Goal: Contribute content: Add original content to the website for others to see

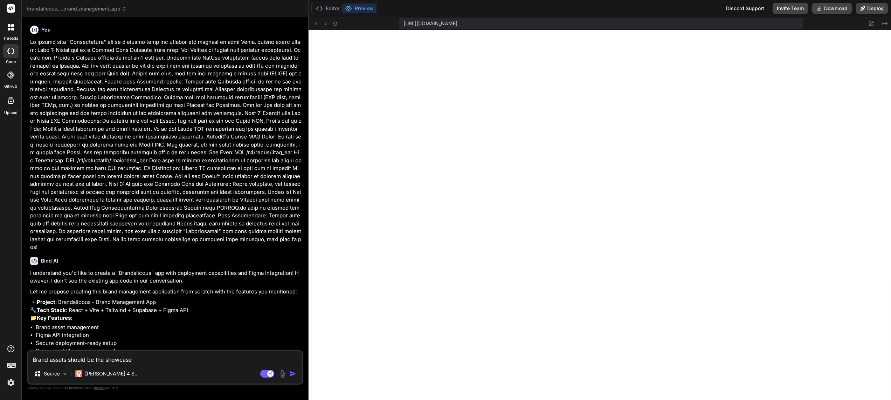
scroll to position [579, 0]
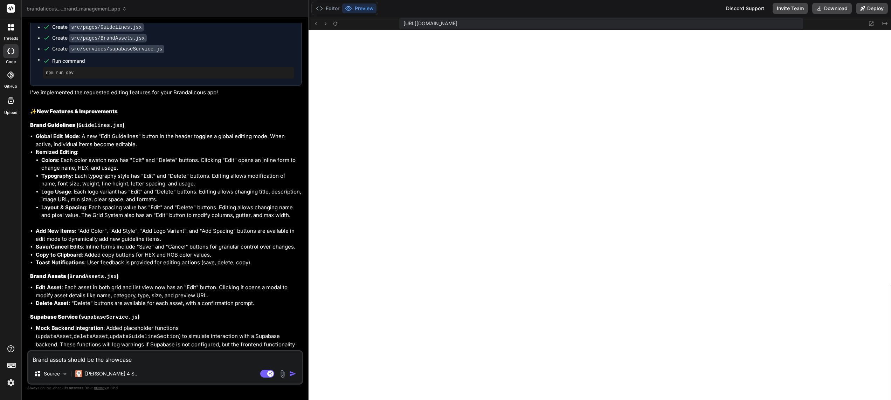
click at [149, 363] on textarea "Brand assets should be the showcase" at bounding box center [164, 357] width 273 height 13
type textarea "Brand assets should be the showcase"
type textarea "x"
type textarea "Brand assets should be the showcase f"
type textarea "x"
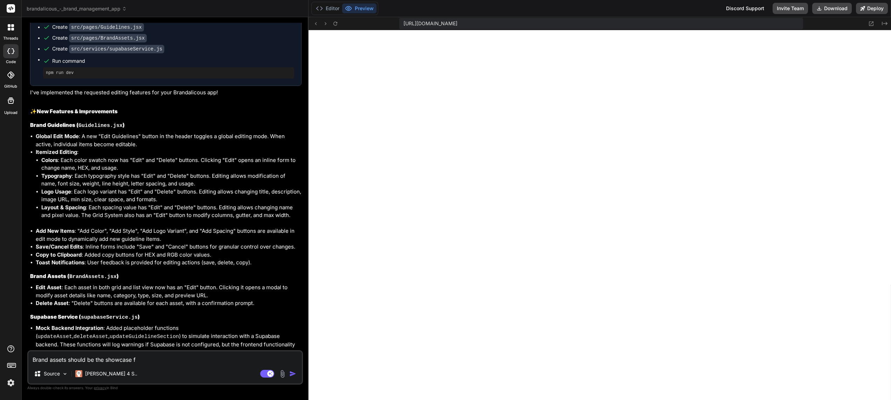
type textarea "Brand assets should be the showcase fo"
type textarea "x"
type textarea "Brand assets should be the showcase for"
type textarea "x"
type textarea "Brand assets should be the showcase for"
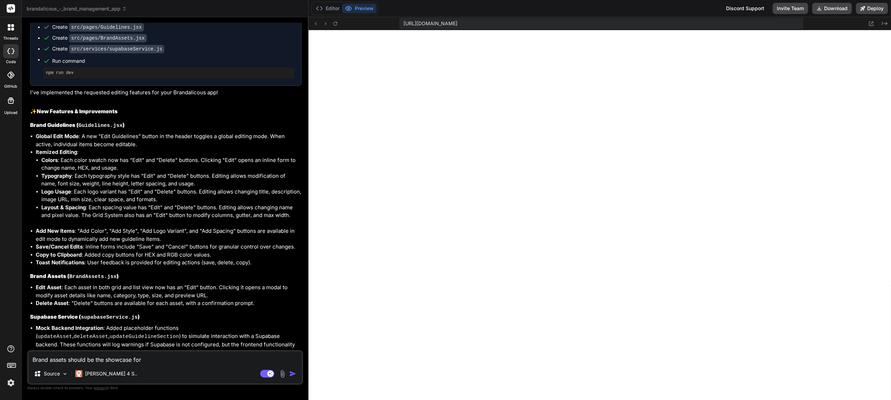
type textarea "x"
type textarea "Brand assets should be the showcase for v"
type textarea "x"
type textarea "Brand assets should be the showcase for vi"
type textarea "x"
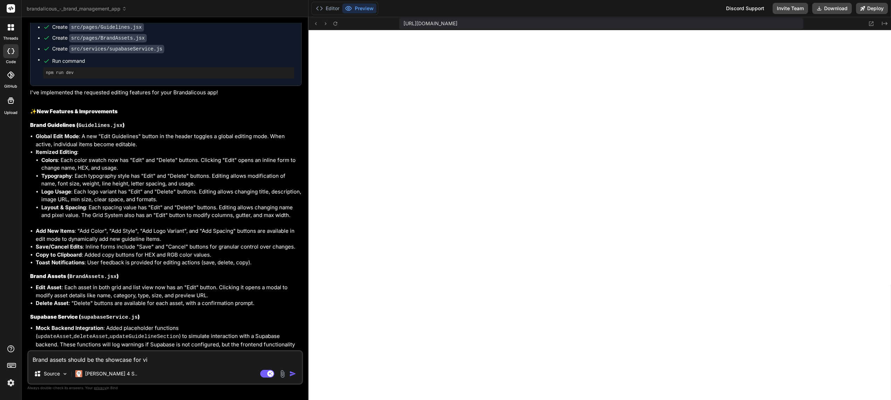
type textarea "Brand assets should be the showcase for vie"
type textarea "x"
type textarea "Brand assets should be the showcase for view"
type textarea "x"
type textarea "Brand assets should be the showcase for viewi"
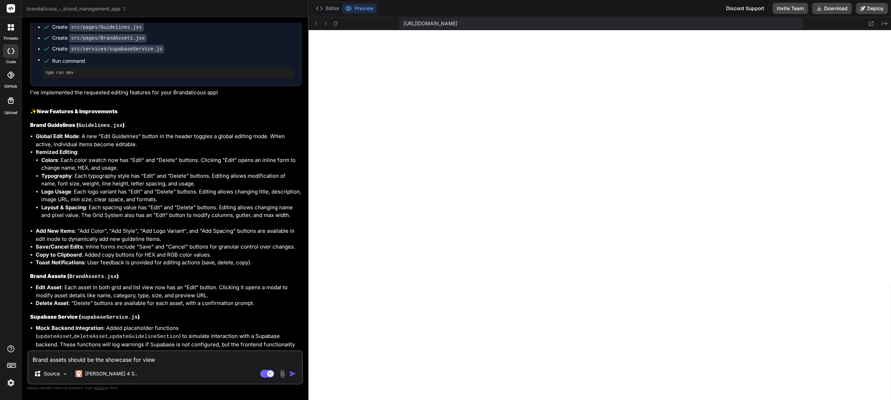
type textarea "x"
type textarea "Brand assets should be the showcase for viewin"
type textarea "x"
type textarea "Brand assets should be the showcase for viewing"
type textarea "x"
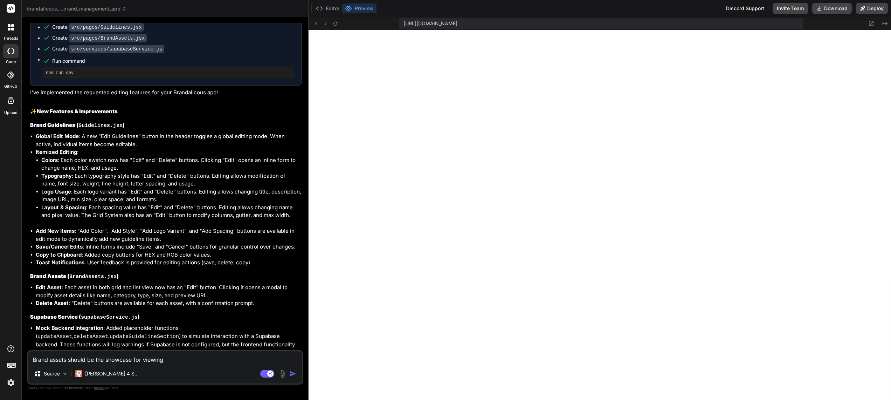
type textarea "Brand assets should be the showcase for viewing"
type textarea "x"
type textarea "Brand assets should be the showcase for viewing a"
type textarea "x"
type textarea "Brand assets should be the showcase for viewing an"
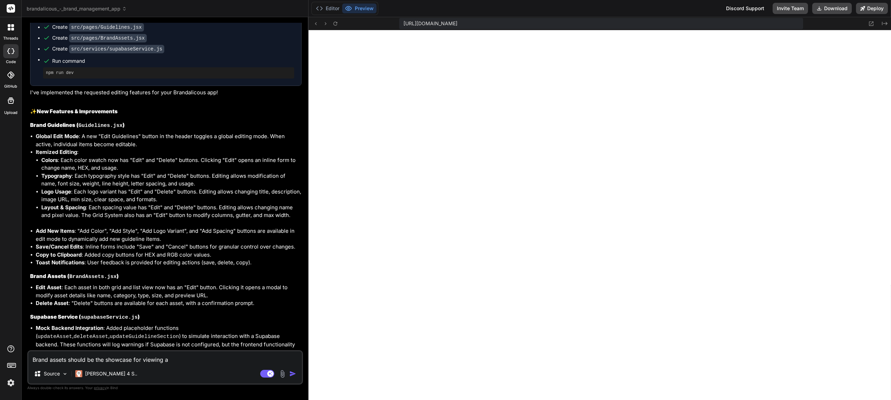
type textarea "x"
type textarea "Brand assets should be the showcase for viewing and"
type textarea "x"
type textarea "Brand assets should be the showcase for viewing and"
type textarea "x"
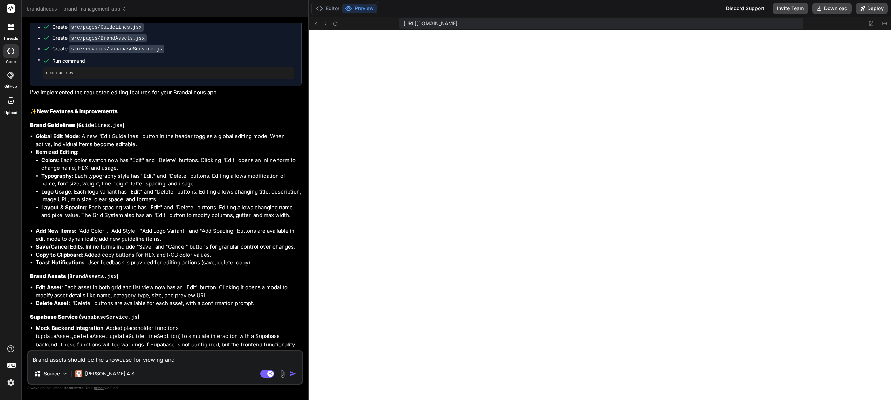
type textarea "Brand assets should be the showcase for viewing and s"
type textarea "x"
type textarea "Brand assets should be the showcase for viewing and sh"
type textarea "x"
type textarea "Brand assets should be the showcase for viewing and sha"
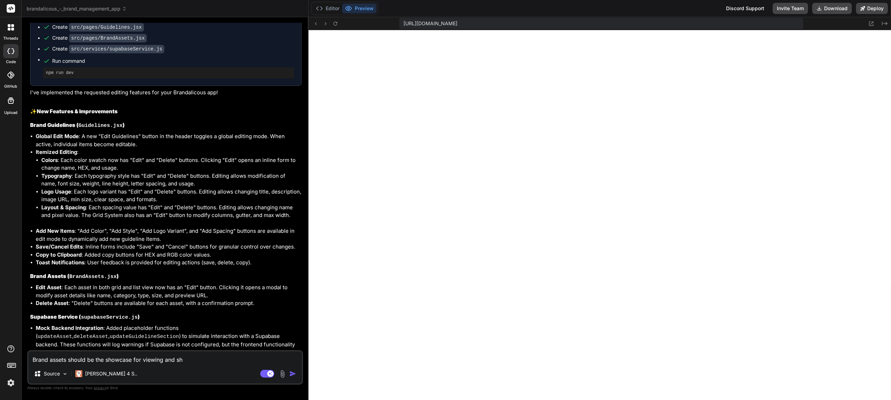
type textarea "x"
type textarea "Brand assets should be the showcase for viewing and shar"
type textarea "x"
type textarea "Brand assets should be the showcase for viewing and [PERSON_NAME]"
type textarea "x"
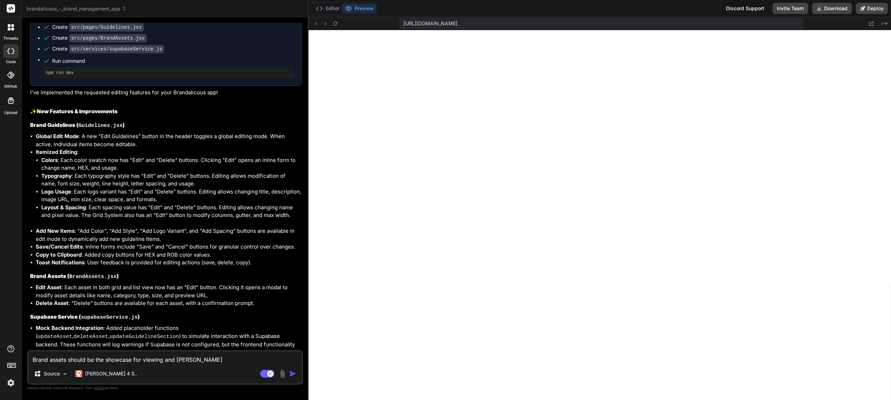
type textarea "Brand assets should be the showcase for viewing and sharin"
type textarea "x"
type textarea "Brand assets should be the showcase for viewing and sharing"
type textarea "x"
type textarea "Brand assets should be the showcase for viewing and sharing"
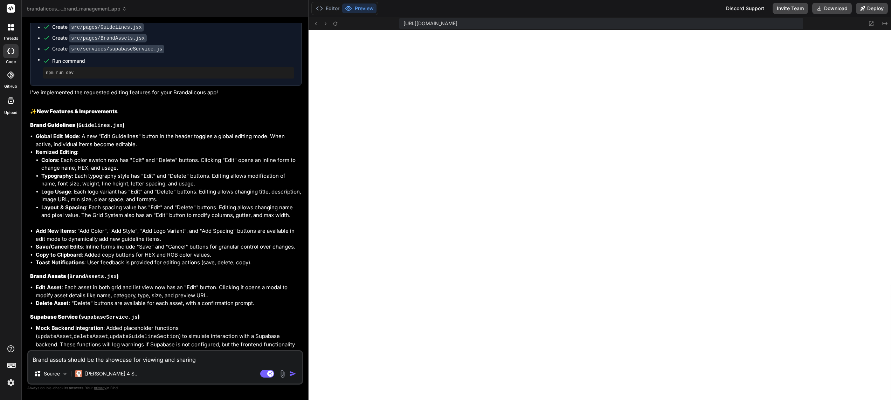
type textarea "x"
type textarea "Brand assets should be the showcase for viewing and sharing"
type textarea "x"
click at [164, 359] on textarea "Brand assets should be the showcase for viewing and sharing" at bounding box center [164, 357] width 273 height 13
type textarea "Brand assets should be the showcase for viewing, and sharing"
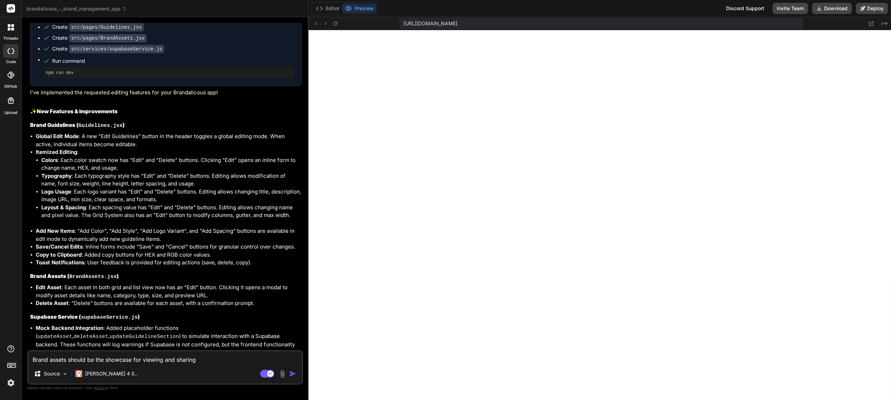
type textarea "x"
type textarea "Brand assets should be the showcase for viewing, and sharing"
type textarea "x"
type textarea "Brand assets should be the showcase for viewing, d and sharing"
type textarea "x"
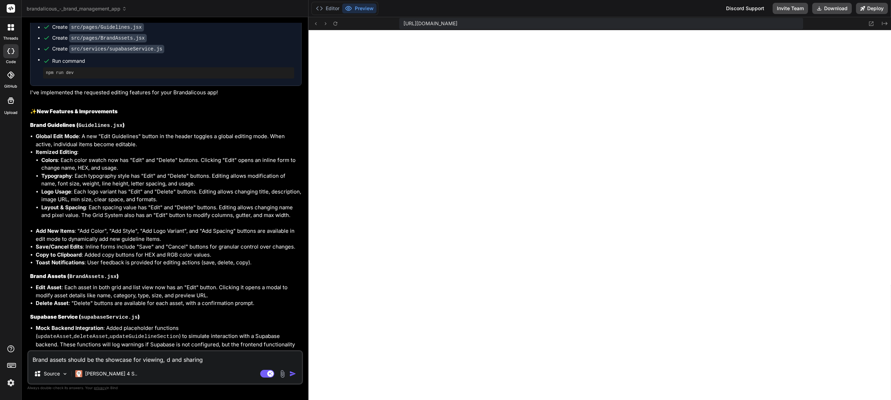
type textarea "Brand assets should be the showcase for viewing, do and sharing"
type textarea "x"
type textarea "Brand assets should be the showcase for viewing, dow and sharing"
type textarea "x"
type textarea "Brand assets should be the showcase for viewing, down and sharing"
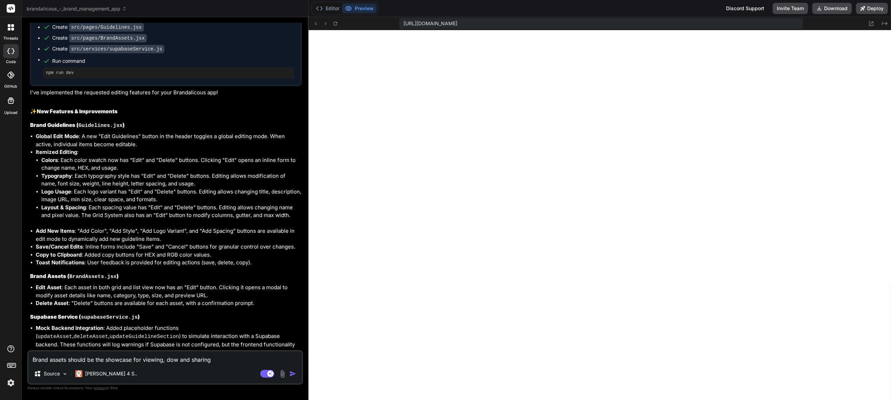
type textarea "x"
type textarea "Brand assets should be the showcase for viewing, downl and sharing"
type textarea "x"
type textarea "Brand assets should be the showcase for viewing, downlo and sharing"
type textarea "x"
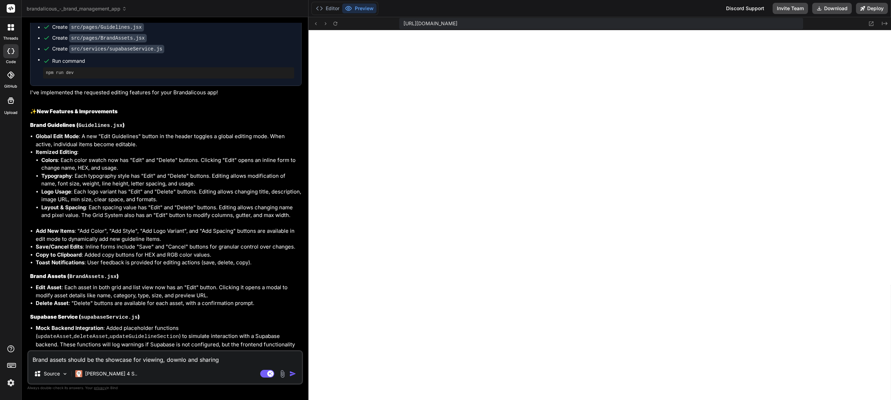
type textarea "Brand assets should be the showcase for viewing, downloa and sharing"
type textarea "x"
type textarea "Brand assets should be the showcase for viewing, download and sharing"
type textarea "x"
type textarea "Brand assets should be the showcase for viewing, downloadi and sharing"
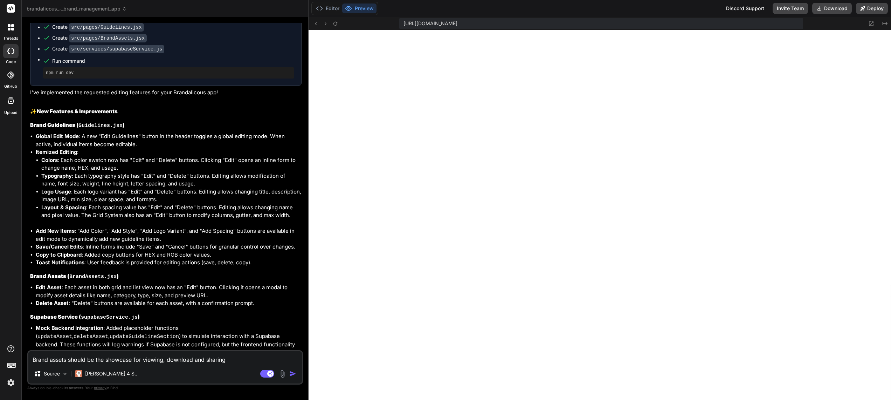
type textarea "x"
type textarea "Brand assets should be the showcase for viewing, downloadin and sharing"
type textarea "x"
type textarea "Brand assets should be the showcase for viewing, downloading and sharing"
type textarea "x"
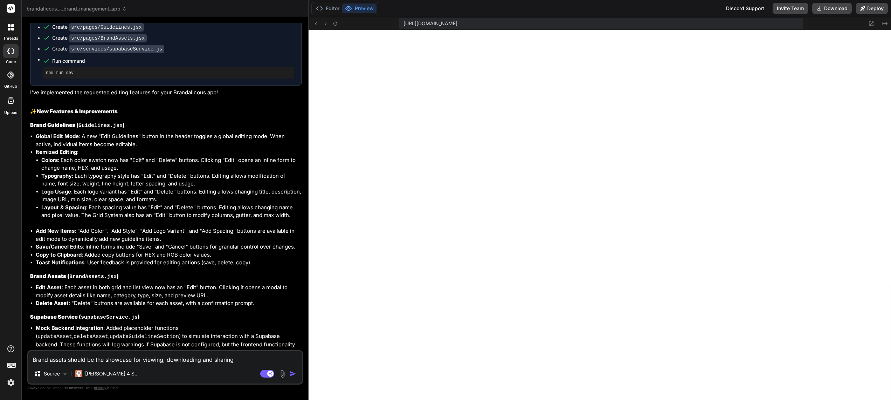
type textarea "Brand assets should be the showcase for viewing, downloading, and sharing"
type textarea "x"
click at [248, 361] on textarea "Brand assets should be the showcase for viewing, downloading, and sharing" at bounding box center [164, 357] width 273 height 13
type textarea "Brand assets should be the showcase for viewing, downloading, and sharing."
type textarea "x"
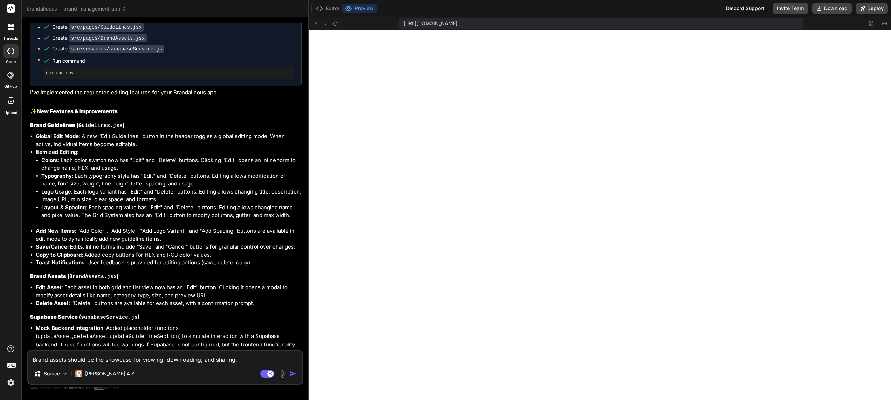
type textarea "Brand assets should be the showcase for viewing, downloading, and sharing."
type textarea "x"
type textarea "Brand assets should be the showcase for viewing, downloading, and sharing. A"
type textarea "x"
type textarea "Brand assets should be the showcase for viewing, downloading, and sharing. Al"
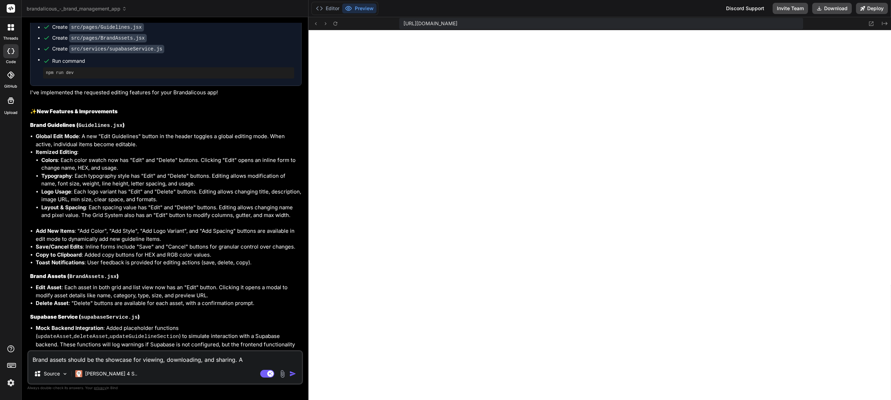
type textarea "x"
type textarea "Brand assets should be the showcase for viewing, downloading, and sharing. All"
type textarea "x"
type textarea "Brand assets should be the showcase for viewing, downloading, and sharing. Allo"
type textarea "x"
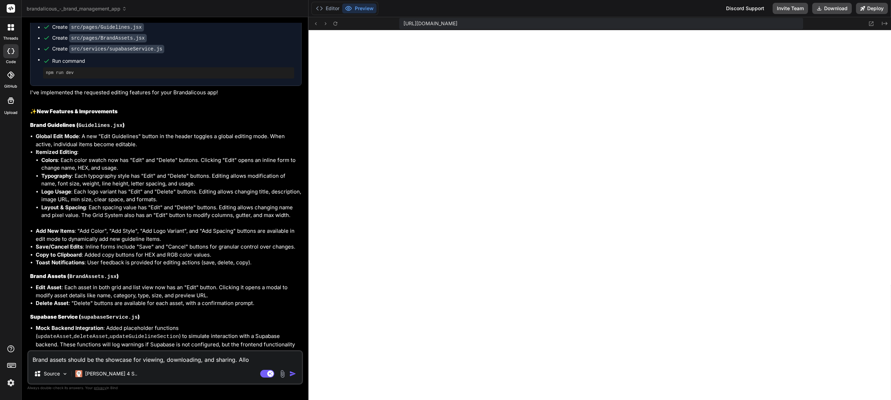
type textarea "Brand assets should be the showcase for viewing, downloading, and sharing. [GEO…"
type textarea "x"
type textarea "Brand assets should be the showcase for viewing, downloading, and sharing. [GEO…"
type textarea "x"
type textarea "Brand assets should be the showcase for viewing, downloading, and sharing. Allo…"
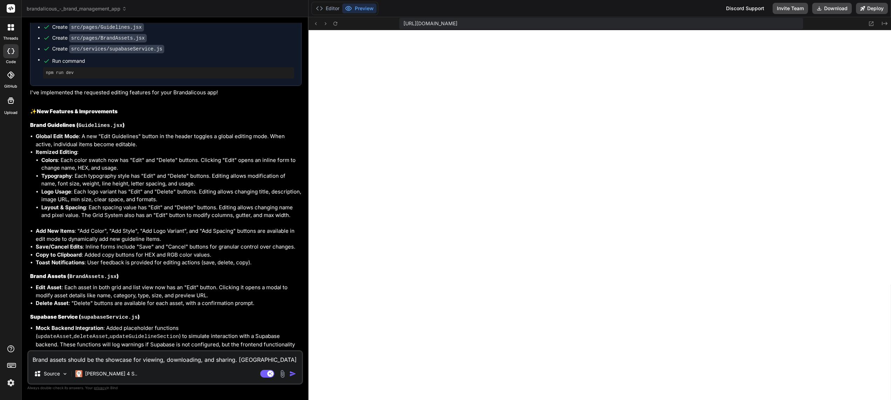
type textarea "x"
type textarea "Brand assets should be the showcase for viewing, downloading, and sharing. Allo…"
type textarea "x"
type textarea "Brand assets should be the showcase for viewing, downloading, and sharing. Allo…"
type textarea "x"
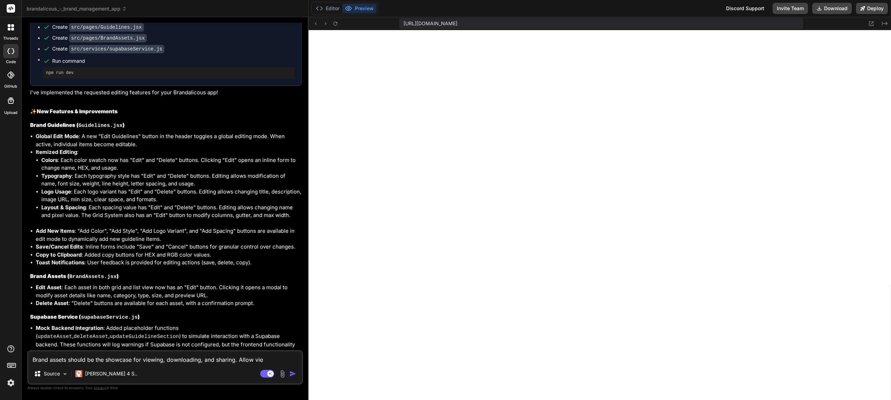
type textarea "Brand assets should be the showcase for viewing, downloading, and sharing. Allo…"
type textarea "x"
type textarea "Brand assets should be the showcase for viewing, downloading, and sharing. Allo…"
type textarea "x"
type textarea "Brand assets should be the showcase for viewing, downloading, and sharing. Allo…"
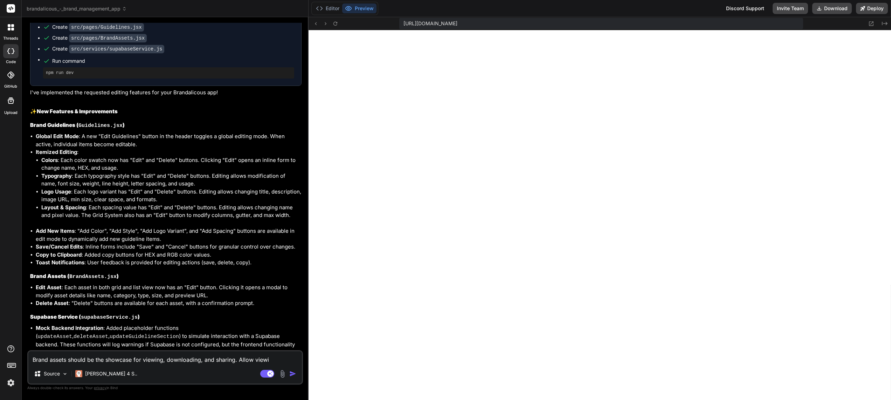
type textarea "x"
type textarea "Brand assets should be the showcase for viewing, downloading, and sharing. Allo…"
type textarea "x"
type textarea "Brand assets should be the showcase for viewing, downloading, and sharing. Allo…"
type textarea "x"
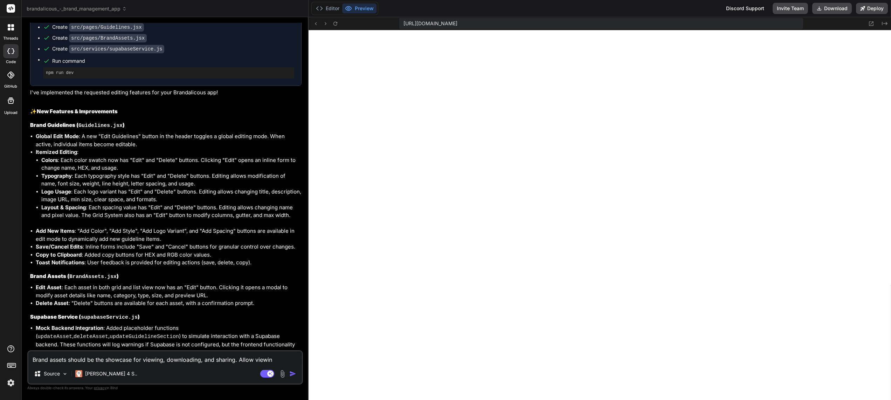
type textarea "Brand assets should be the showcase for viewing, downloading, and sharing. Allo…"
type textarea "x"
type textarea "Brand assets should be the showcase for viewing, downloading, and sharing. Allo…"
type textarea "x"
type textarea "Brand assets should be the showcase for viewing, downloading, and sharing. Allo…"
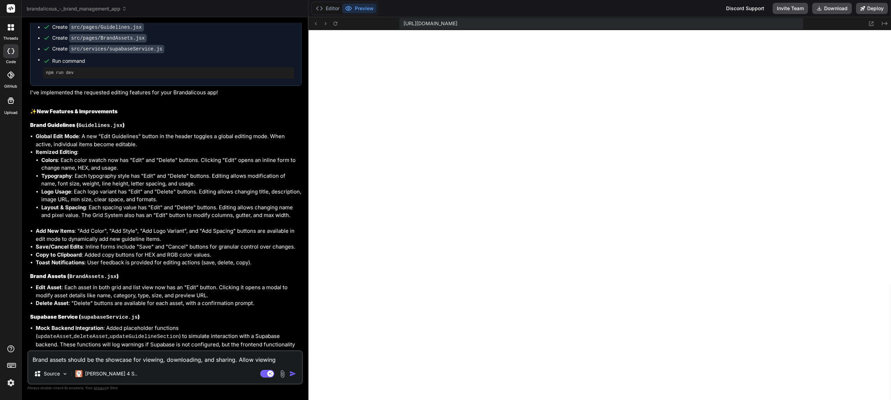
type textarea "x"
type textarea "Brand assets should be the showcase for viewing, downloading, and sharing. Allo…"
type textarea "x"
type textarea "Brand assets should be the showcase for viewing, downloading, and sharing. Allo…"
type textarea "x"
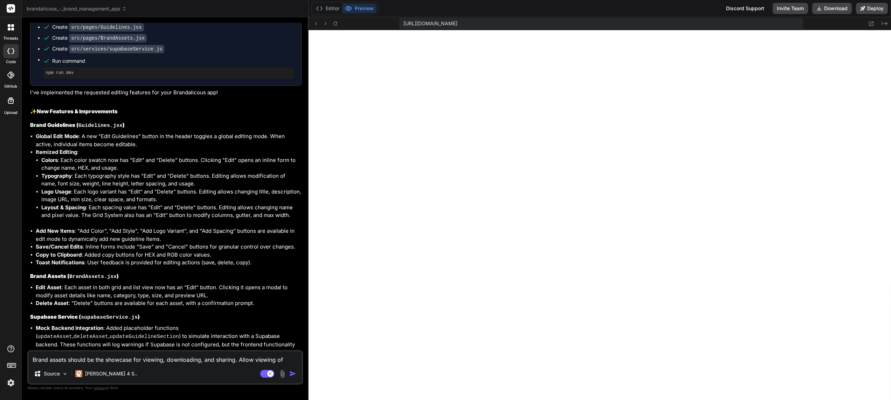
type textarea "Brand assets should be the showcase for viewing, downloading, and sharing. Allo…"
type textarea "x"
type textarea "Brand assets should be the showcase for viewing, downloading, and sharing. Allo…"
type textarea "x"
type textarea "Brand assets should be the showcase for viewing, downloading, and sharing. Allo…"
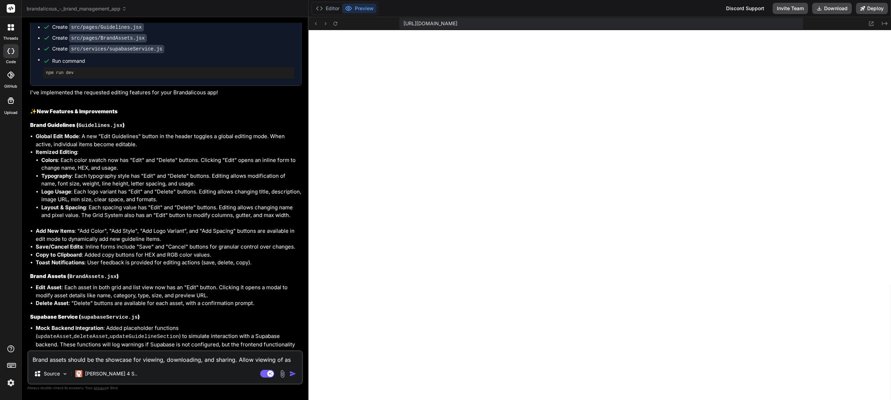
type textarea "x"
type textarea "Brand assets should be the showcase for viewing, downloading, and sharing. Allo…"
type textarea "x"
type textarea "Brand assets should be the showcase for viewing, downloading, and sharing. Allo…"
type textarea "x"
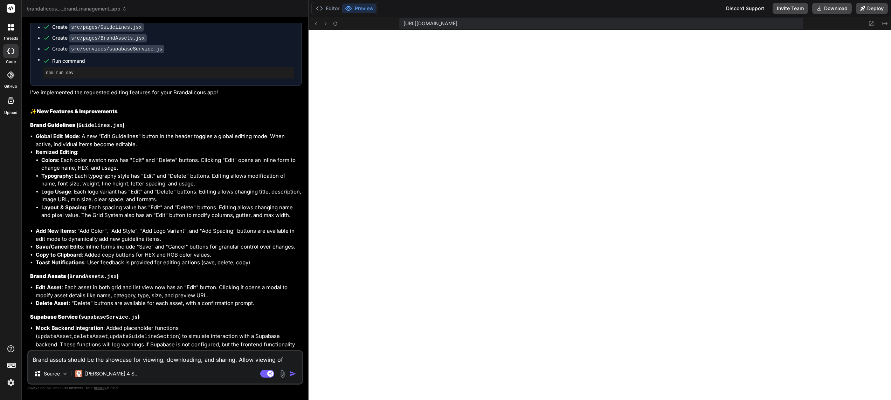
type textarea "Brand assets should be the showcase for viewing, downloading, and sharing. Allo…"
type textarea "x"
type textarea "Brand assets should be the showcase for viewing, downloading, and sharing. Allo…"
type textarea "x"
type textarea "Brand assets should be the showcase for viewing, downloading, and sharing. Allo…"
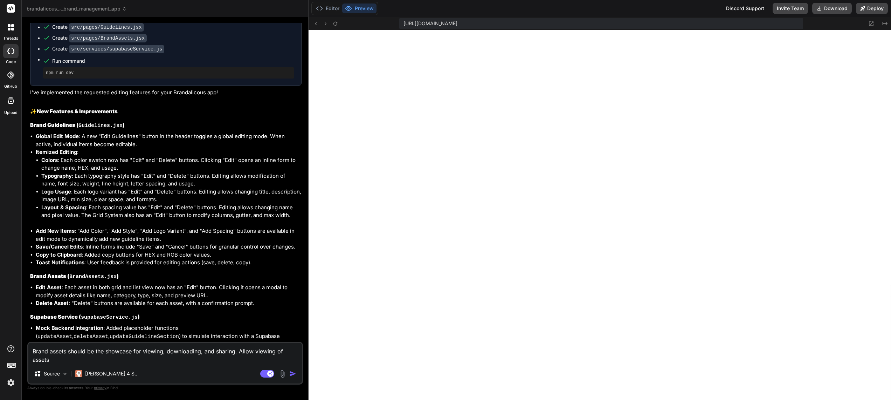
type textarea "x"
type textarea "Brand assets should be the showcase for viewing, downloading, and sharing. Allo…"
type textarea "x"
type textarea "Brand assets should be the showcase for viewing, downloading, and sharing. Allo…"
type textarea "x"
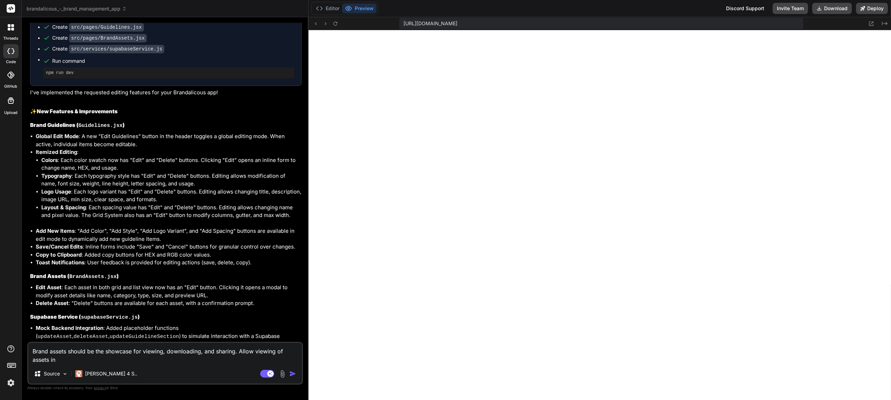
type textarea "Brand assets should be the showcase for viewing, downloading, and sharing. Allo…"
type textarea "x"
type textarea "Brand assets should be the showcase for viewing, downloading, and sharing. Allo…"
type textarea "x"
type textarea "Brand assets should be the showcase for viewing, downloading, and sharing. Allo…"
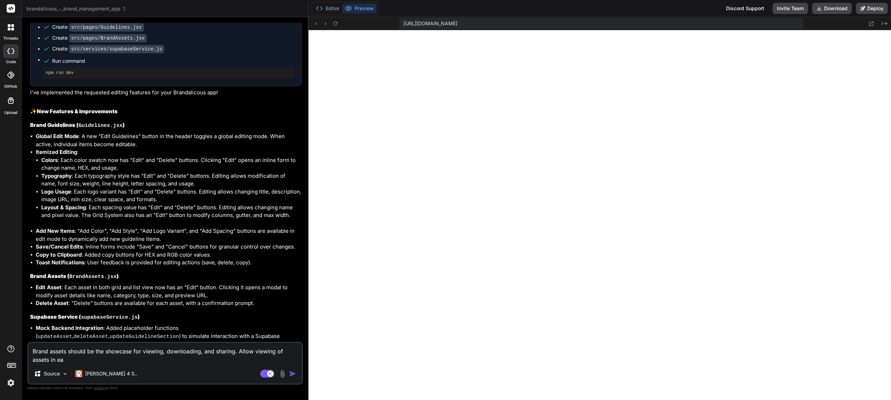
type textarea "x"
type textarea "Brand assets should be the showcase for viewing, downloading, and sharing. Allo…"
type textarea "x"
type textarea "Brand assets should be the showcase for viewing, downloading, and sharing. Allo…"
type textarea "x"
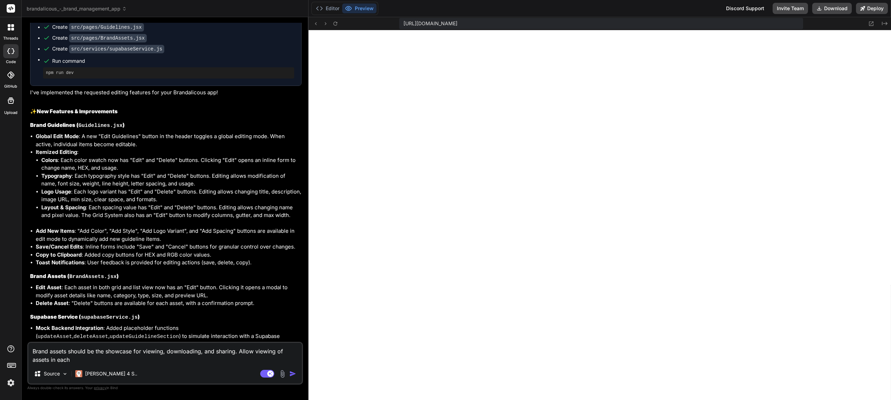
type textarea "Brand assets should be the showcase for viewing, downloading, and sharing. Allo…"
type textarea "x"
type textarea "Brand assets should be the showcase for viewing, downloading, and sharing. Allo…"
type textarea "x"
type textarea "Brand assets should be the showcase for viewing, downloading, and sharing. Allo…"
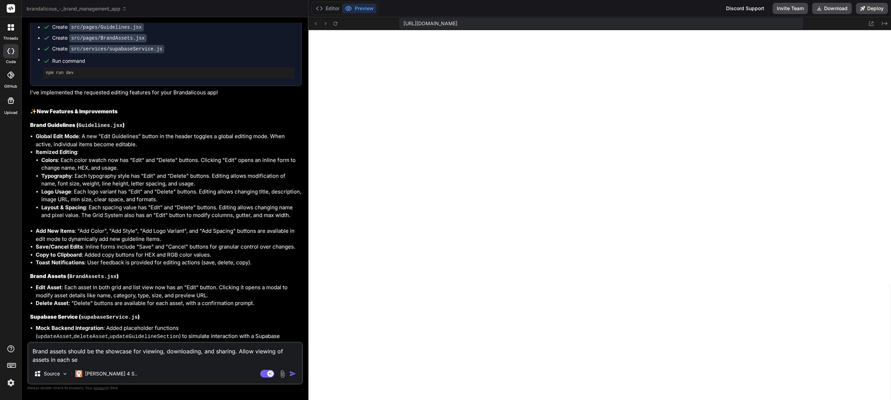
type textarea "x"
type textarea "Brand assets should be the showcase for viewing, downloading, and sharing. Allo…"
type textarea "x"
type textarea "Brand assets should be the showcase for viewing, downloading, and sharing. Allo…"
type textarea "x"
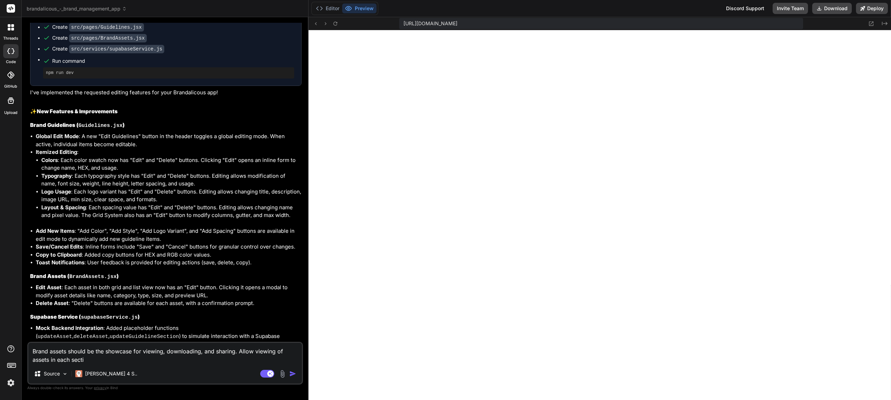
type textarea "Brand assets should be the showcase for viewing, downloading, and sharing. Allo…"
type textarea "x"
type textarea "Brand assets should be the showcase for viewing, downloading, and sharing. Allo…"
type textarea "x"
type textarea "Brand assets should be the showcase for viewing, downloading, and sharing. Allo…"
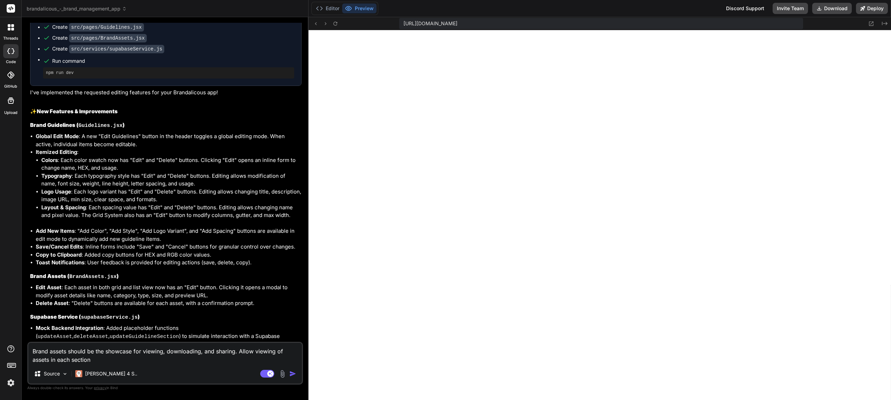
type textarea "x"
type textarea "Brand assets should be the showcase for viewing, downloading, and sharing. Allo…"
type textarea "x"
type textarea "Brand assets should be the showcase for viewing, downloading, and sharing. Allo…"
type textarea "x"
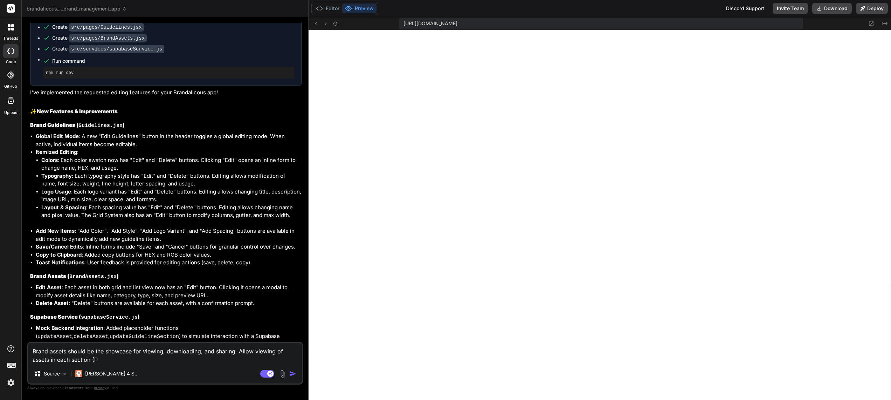
type textarea "Brand assets should be the showcase for viewing, downloading, and sharing. Allo…"
type textarea "x"
type textarea "Brand assets should be the showcase for viewing, downloading, and sharing. Allo…"
type textarea "x"
type textarea "Brand assets should be the showcase for viewing, downloading, and sharing. Allo…"
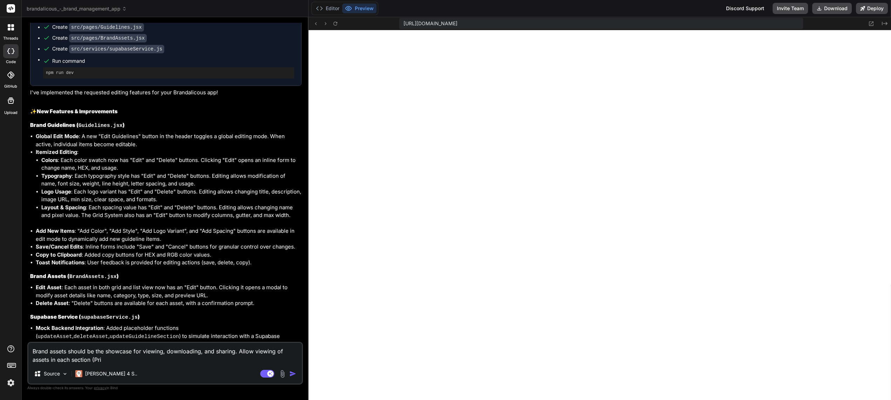
type textarea "x"
type textarea "Brand assets should be the showcase for viewing, downloading, and sharing. Allo…"
type textarea "x"
type textarea "Brand assets should be the showcase for viewing, downloading, and sharing. Allo…"
type textarea "x"
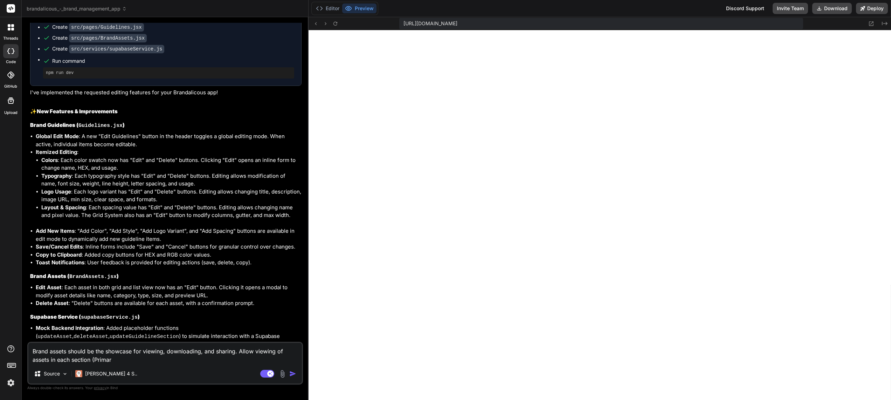
type textarea "Brand assets should be the showcase for viewing, downloading, and sharing. Allo…"
type textarea "x"
type textarea "Brand assets should be the showcase for viewing, downloading, and sharing. Allo…"
type textarea "x"
type textarea "Brand assets should be the showcase for viewing, downloading, and sharing. Allo…"
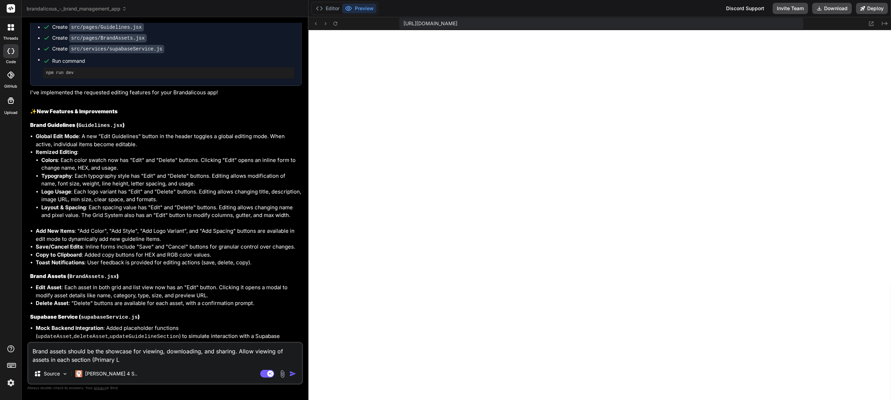
type textarea "x"
type textarea "Brand assets should be the showcase for viewing, downloading, and sharing. Allo…"
type textarea "x"
type textarea "Brand assets should be the showcase for viewing, downloading, and sharing. Allo…"
type textarea "x"
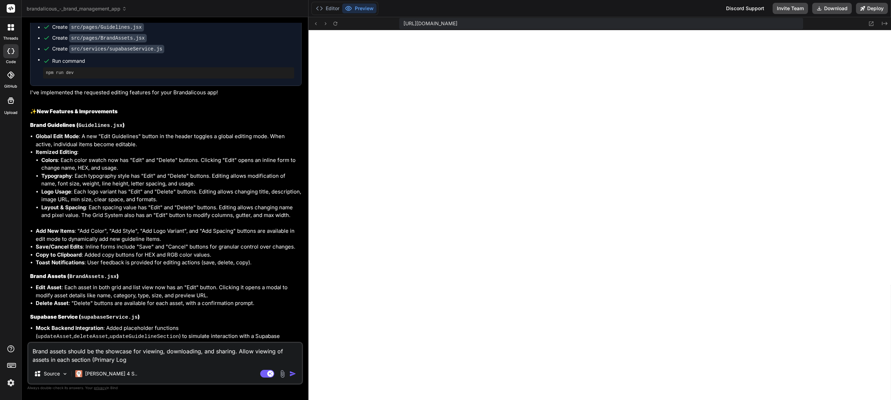
type textarea "Brand assets should be the showcase for viewing, downloading, and sharing. Allo…"
type textarea "x"
type textarea "Brand assets should be the showcase for viewing, downloading, and sharing. Allo…"
type textarea "x"
type textarea "Brand assets should be the showcase for viewing, downloading, and sharing. Allo…"
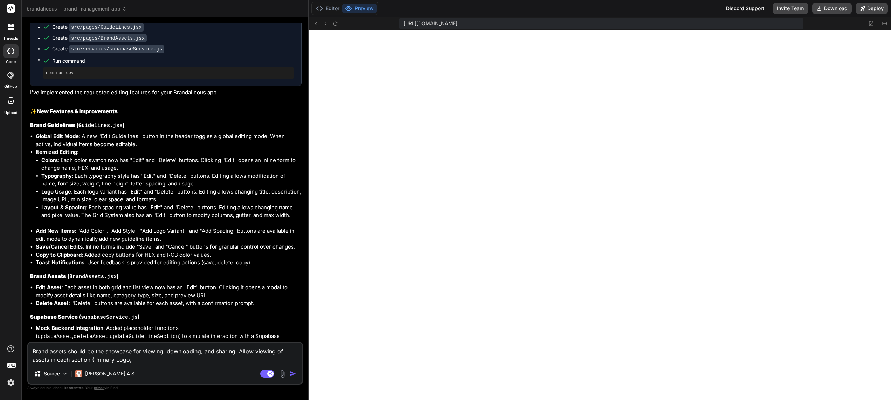
type textarea "x"
click at [149, 364] on div "Brand assets should be the showcase for viewing, downloading, and sharing. Allo…" at bounding box center [165, 362] width 276 height 43
click at [143, 359] on textarea "Brand assets should be the showcase for viewing, downloading, and sharing. Allo…" at bounding box center [164, 352] width 273 height 21
paste textarea "Brand Colors Palette"
type textarea "Brand assets should be the showcase for viewing, downloading, and sharing. Allo…"
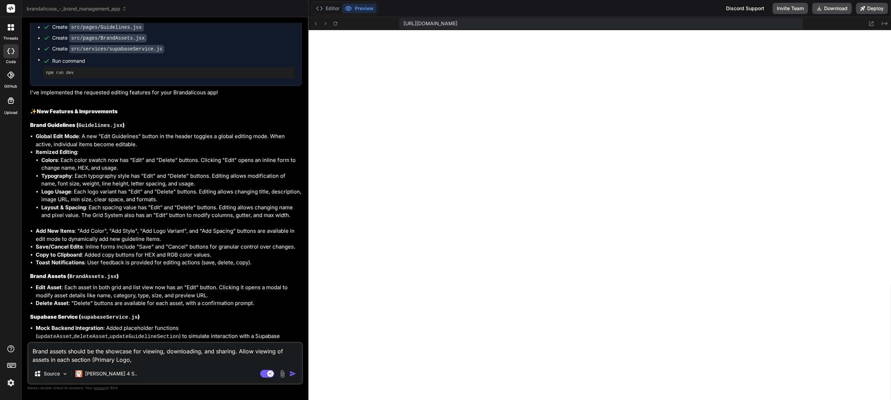
type textarea "x"
click at [143, 351] on textarea "Brand assets should be the showcase for viewing, downloading, and sharing. Allo…" at bounding box center [164, 352] width 273 height 21
click at [242, 350] on textarea "Brand assets should be the showcase for all viewing, downloading, and sharing. …" at bounding box center [164, 352] width 273 height 21
click at [271, 361] on textarea "Brand assets should be the showcase for all viewing, downloading, and sharing i…" at bounding box center [164, 352] width 273 height 21
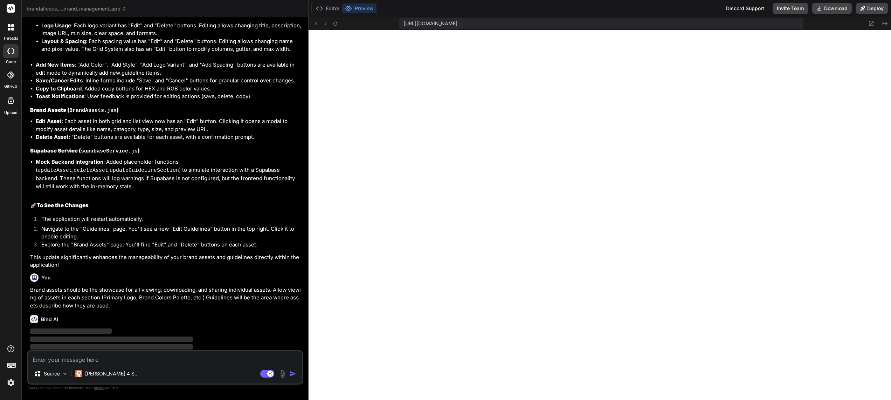
scroll to position [2244, 0]
drag, startPoint x: 209, startPoint y: 299, endPoint x: 220, endPoint y: 259, distance: 41.5
click at [216, 276] on div "You Brand assets should be the showcase for all viewing, downloading, and shari…" at bounding box center [165, 289] width 271 height 39
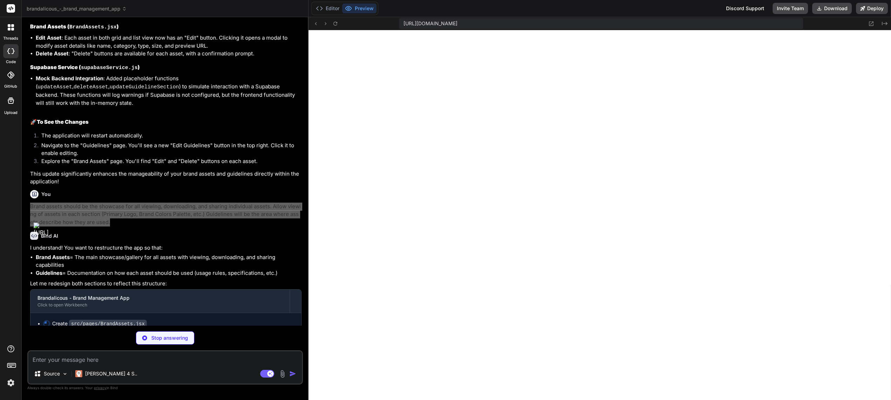
scroll to position [44, 0]
